Goal: Task Accomplishment & Management: Use online tool/utility

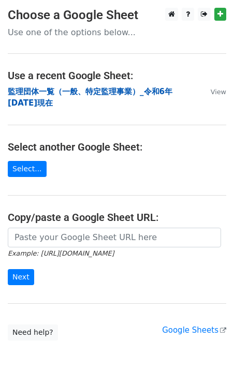
click at [72, 91] on strong "監理団体一覧（一般、特定監理事業）_令和6年[DATE]現在" at bounding box center [90, 97] width 164 height 21
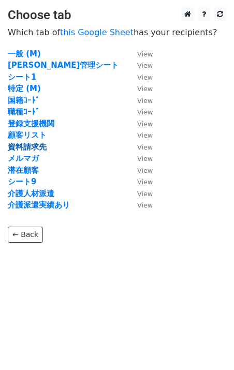
click at [35, 146] on strong "資料請求先" at bounding box center [27, 146] width 39 height 9
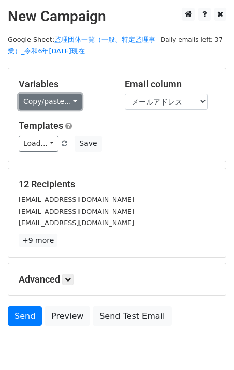
click at [66, 103] on link "Copy/paste..." at bounding box center [50, 102] width 63 height 16
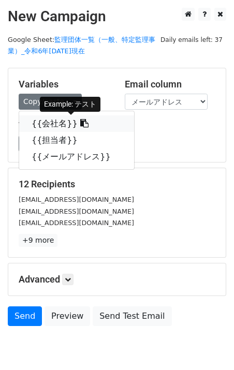
click at [58, 127] on link "{{会社名}}" at bounding box center [76, 123] width 115 height 17
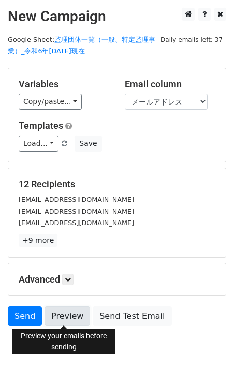
click at [66, 322] on link "Preview" at bounding box center [67, 316] width 46 height 20
click at [61, 320] on link "Preview" at bounding box center [67, 316] width 46 height 20
click at [65, 321] on link "Preview" at bounding box center [67, 316] width 46 height 20
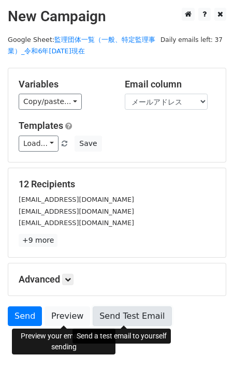
click at [121, 314] on link "Send Test Email" at bounding box center [132, 316] width 79 height 20
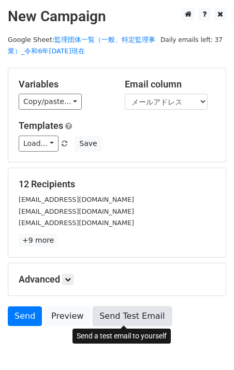
click at [138, 315] on link "Send Test Email" at bounding box center [132, 316] width 79 height 20
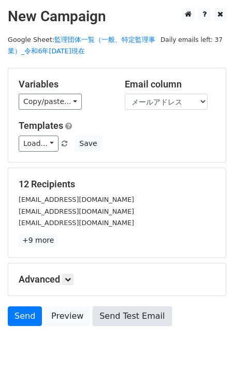
click at [117, 317] on link "Send Test Email" at bounding box center [132, 316] width 79 height 20
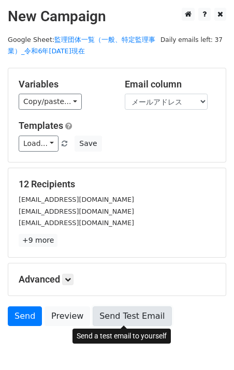
click at [144, 319] on link "Send Test Email" at bounding box center [132, 316] width 79 height 20
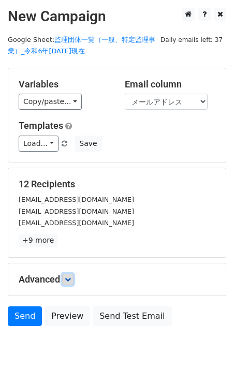
click at [68, 275] on link at bounding box center [67, 279] width 11 height 11
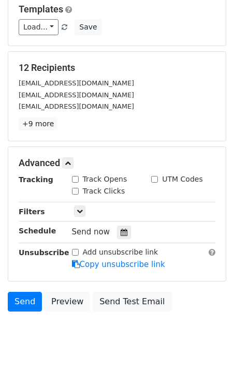
scroll to position [145, 0]
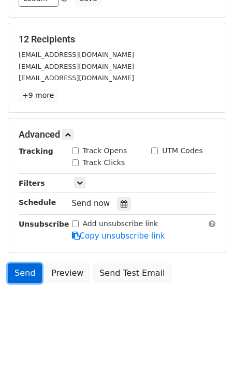
click at [23, 275] on link "Send" at bounding box center [25, 273] width 34 height 20
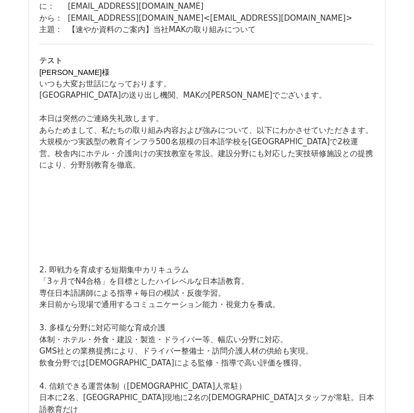
scroll to position [78, 0]
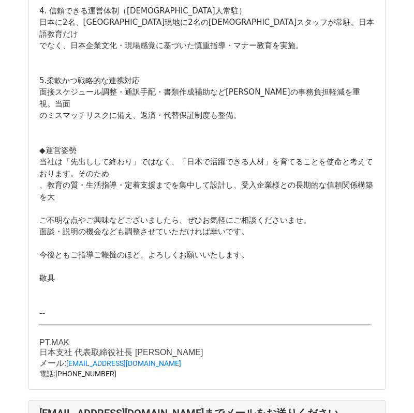
scroll to position [1302, 0]
